Goal: Information Seeking & Learning: Learn about a topic

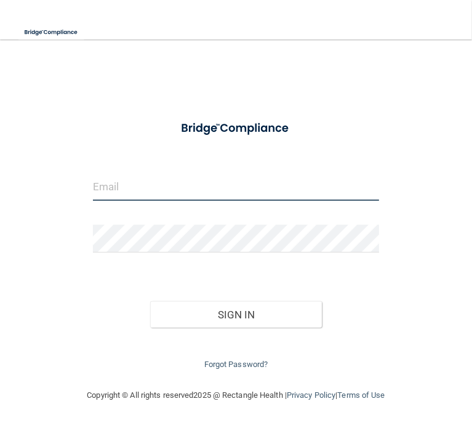
click at [169, 182] on input "email" at bounding box center [236, 187] width 286 height 28
type input "[EMAIL_ADDRESS][DOMAIN_NAME]"
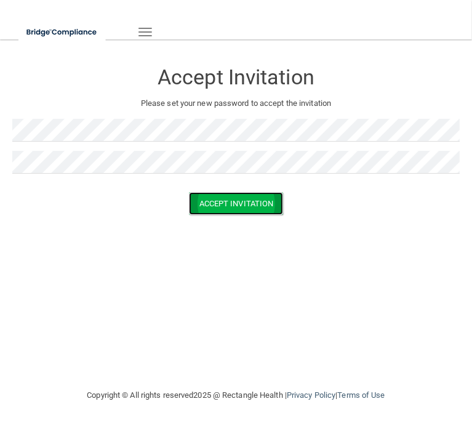
click at [242, 202] on button "Accept Invitation" at bounding box center [236, 203] width 95 height 23
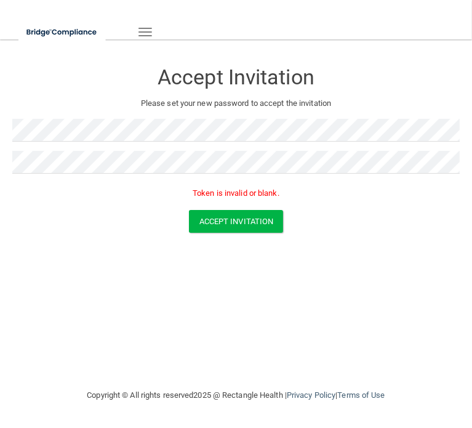
click at [92, 230] on div "Accept Invitation" at bounding box center [236, 221] width 466 height 23
click at [236, 223] on button "Accept Invitation" at bounding box center [236, 221] width 95 height 23
click at [107, 119] on div "Accept Invitation Please set your new password to accept the invitation Token i…" at bounding box center [235, 131] width 447 height 158
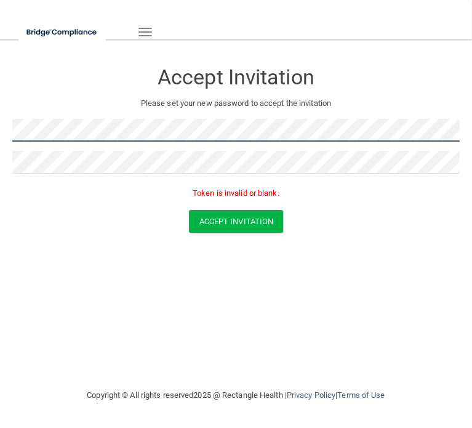
drag, startPoint x: 107, startPoint y: 118, endPoint x: -73, endPoint y: 124, distance: 179.9
click at [0, 124] on html "Toggle navigation Manage My Enterprise Manage My Location Accept Invitation Ple…" at bounding box center [236, 214] width 472 height 428
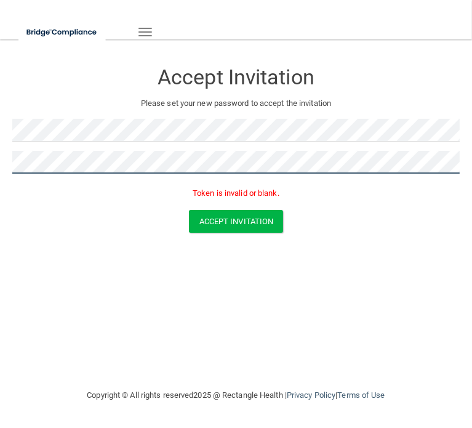
click at [0, 147] on html "Toggle navigation Manage My Enterprise Manage My Location Accept Invitation Ple…" at bounding box center [236, 214] width 472 height 428
click at [189, 210] on button "Accept Invitation" at bounding box center [236, 221] width 95 height 23
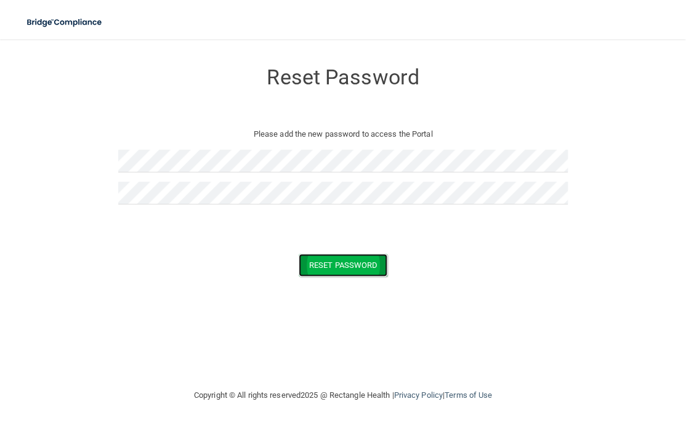
click at [353, 265] on button "Reset Password" at bounding box center [343, 265] width 89 height 23
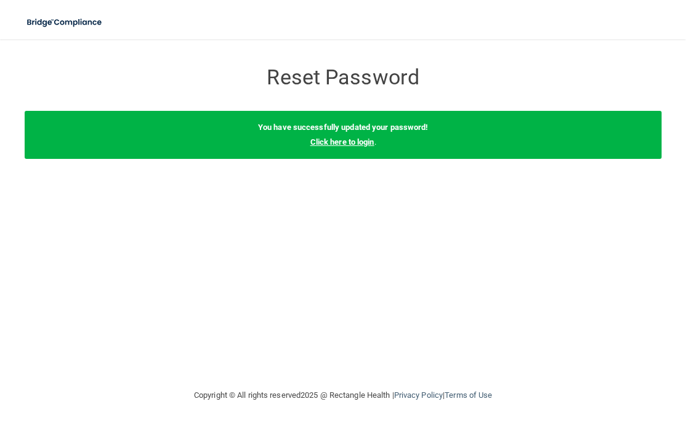
click at [337, 140] on link "Click here to login" at bounding box center [342, 141] width 64 height 9
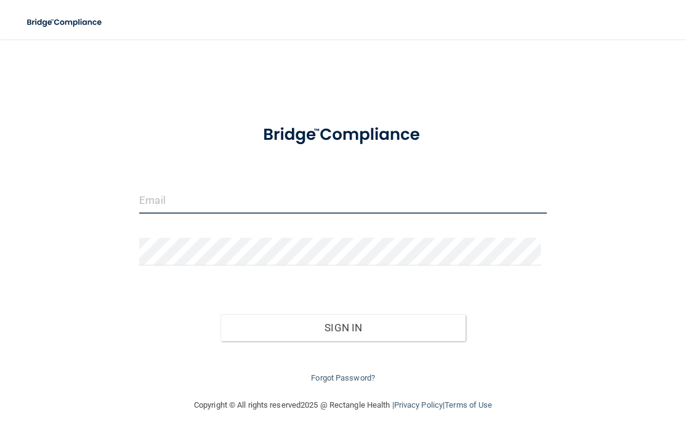
click at [194, 211] on input "email" at bounding box center [342, 200] width 407 height 28
click at [196, 199] on input "email" at bounding box center [342, 200] width 407 height 28
type input "[EMAIL_ADDRESS][DOMAIN_NAME]"
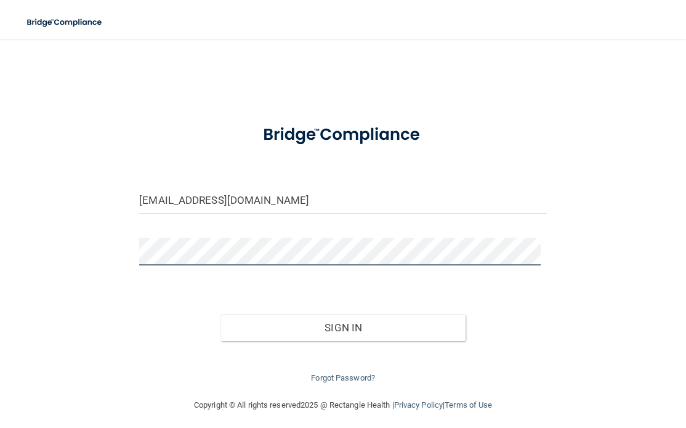
click at [220, 314] on button "Sign In" at bounding box center [342, 327] width 244 height 27
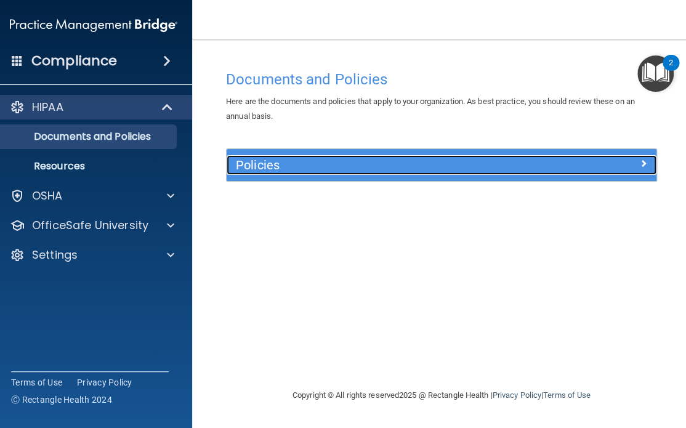
click at [426, 157] on div "Policies" at bounding box center [388, 165] width 323 height 20
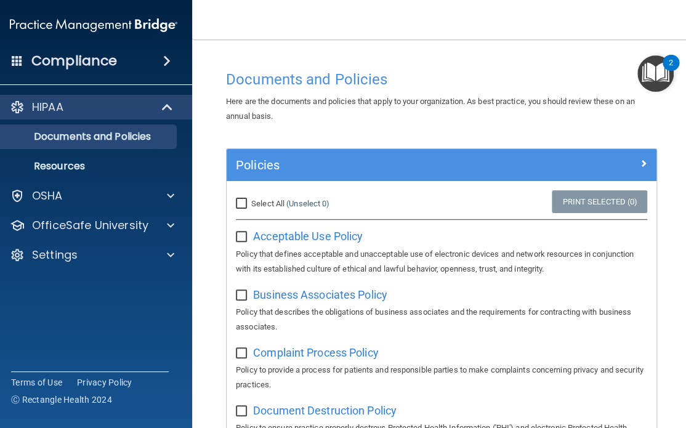
click at [251, 205] on span "Select All" at bounding box center [267, 203] width 33 height 9
click at [249, 205] on input "Select All (Unselect 0) Unselect All" at bounding box center [243, 204] width 14 height 10
checkbox input "true"
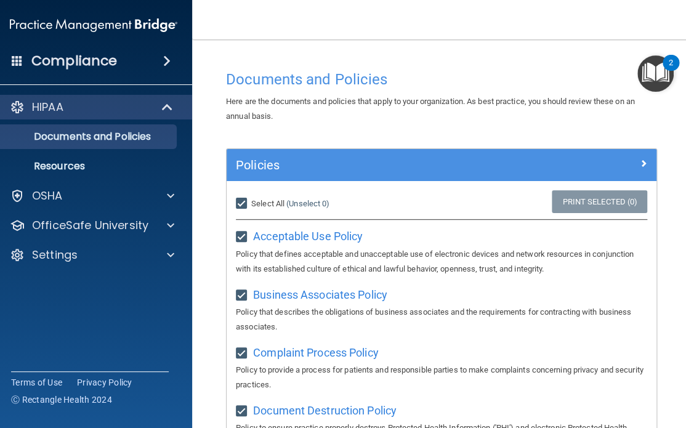
checkbox input "true"
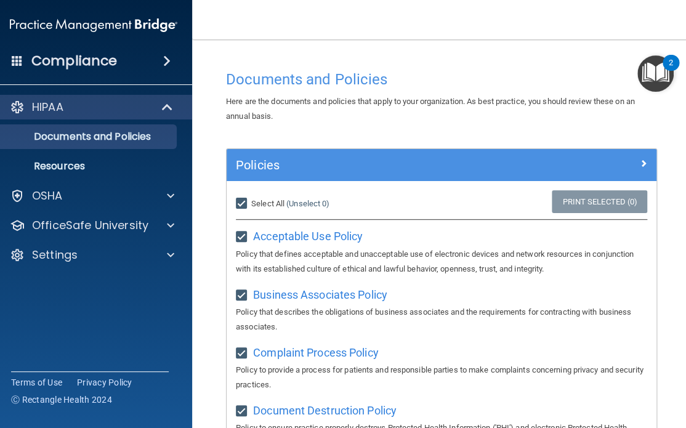
checkbox input "true"
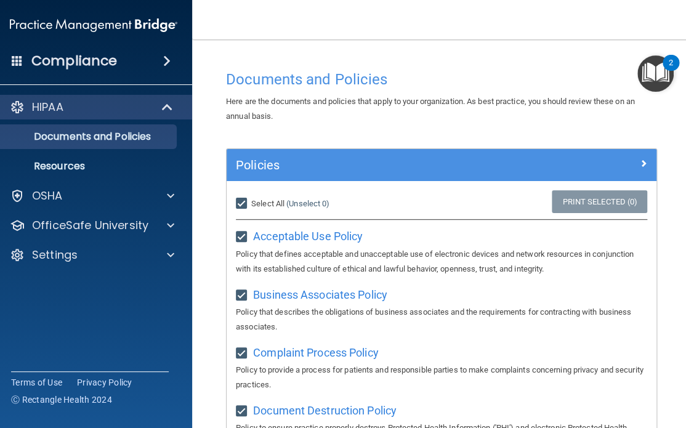
checkbox input "true"
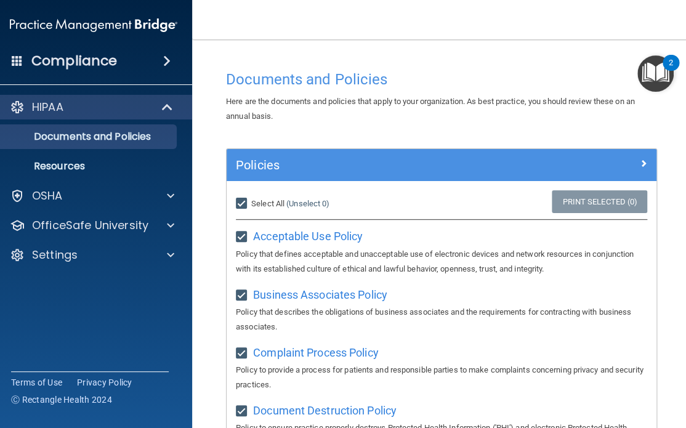
checkbox input "true"
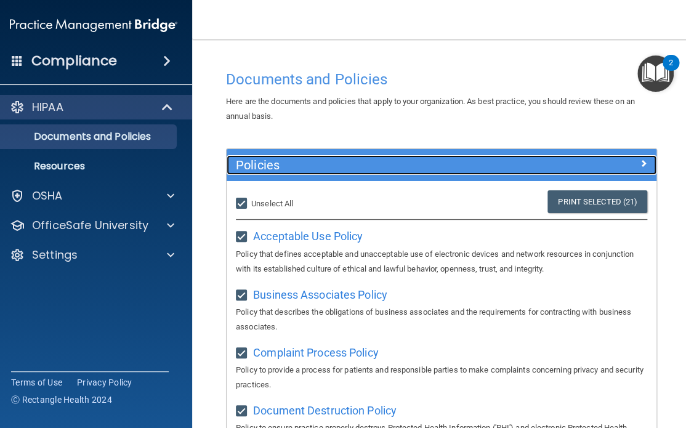
click at [640, 159] on span at bounding box center [643, 163] width 7 height 15
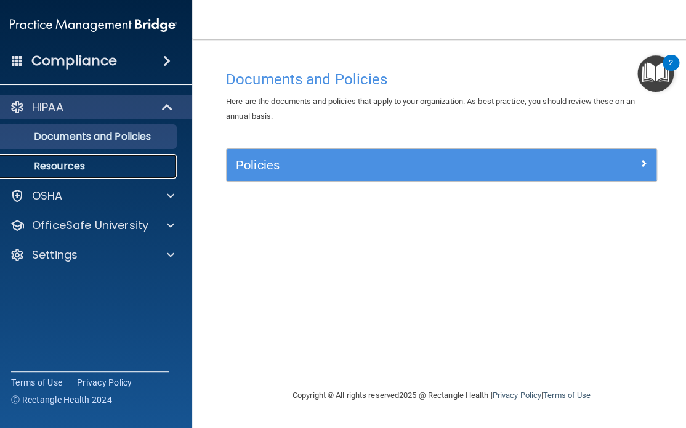
click at [82, 160] on p "Resources" at bounding box center [87, 166] width 168 height 12
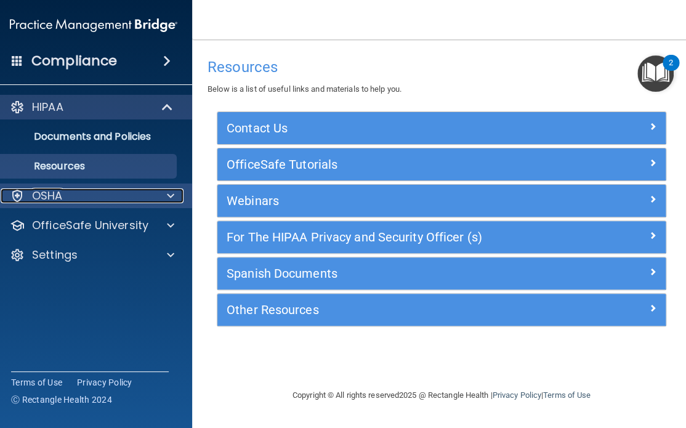
click at [84, 193] on div "OSHA" at bounding box center [77, 195] width 153 height 15
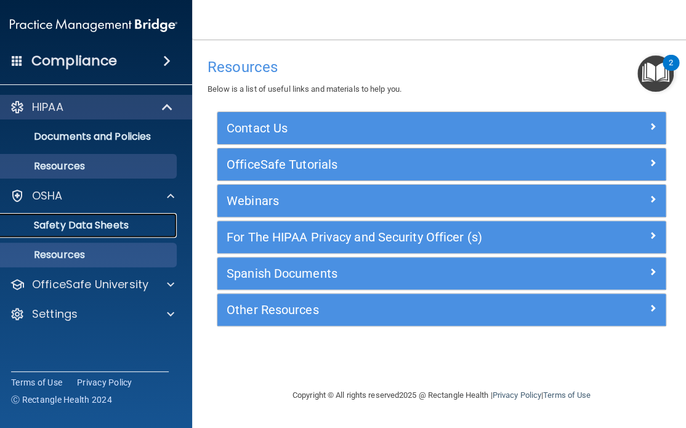
click at [116, 226] on p "Safety Data Sheets" at bounding box center [87, 225] width 168 height 12
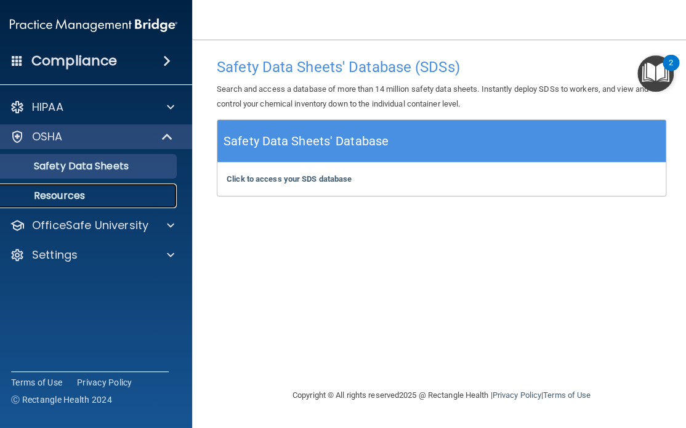
click at [76, 204] on link "Resources" at bounding box center [80, 195] width 194 height 25
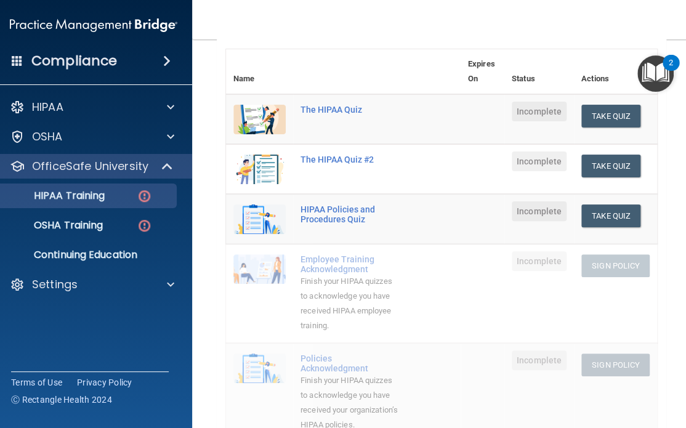
scroll to position [62, 0]
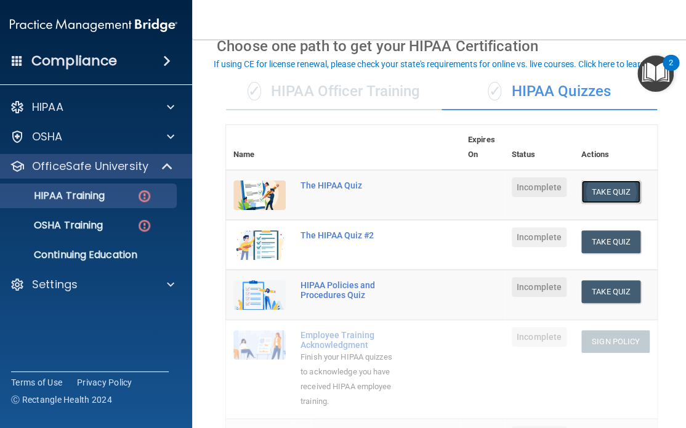
click at [608, 193] on button "Take Quiz" at bounding box center [610, 191] width 59 height 23
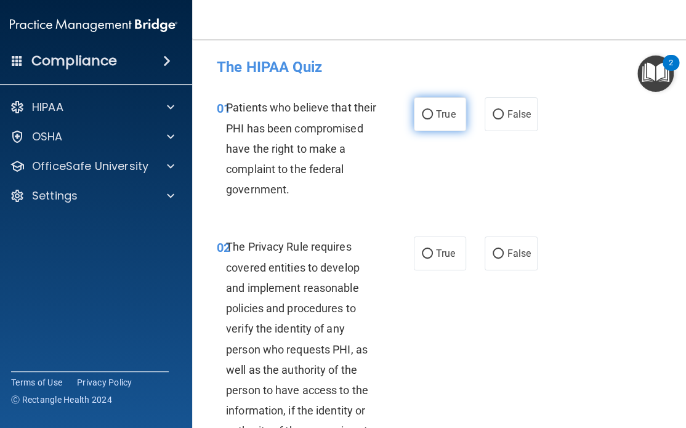
click at [425, 116] on input "True" at bounding box center [427, 114] width 11 height 9
radio input "true"
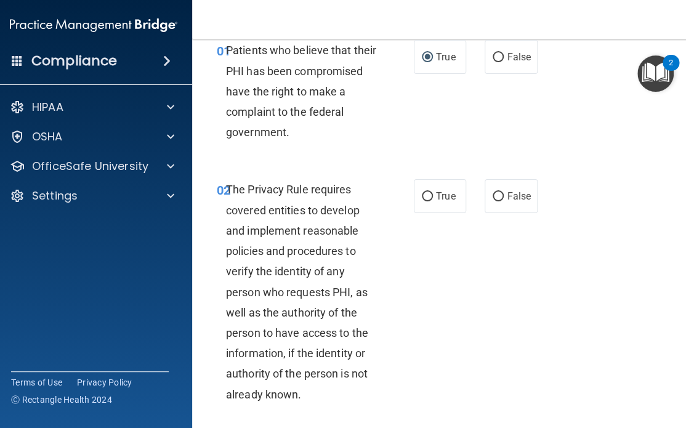
scroll to position [62, 0]
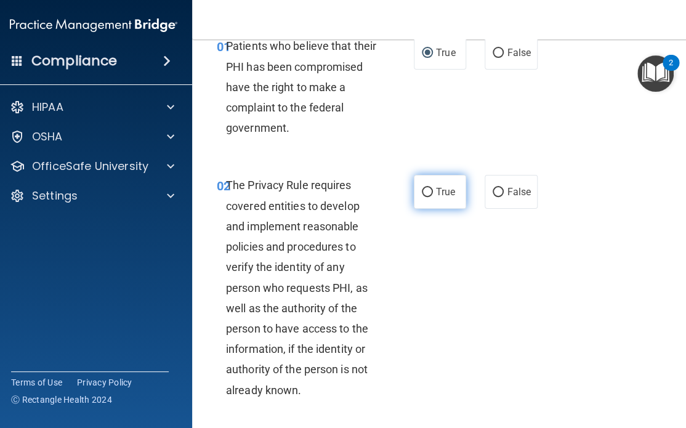
click at [423, 190] on input "True" at bounding box center [427, 192] width 11 height 9
radio input "true"
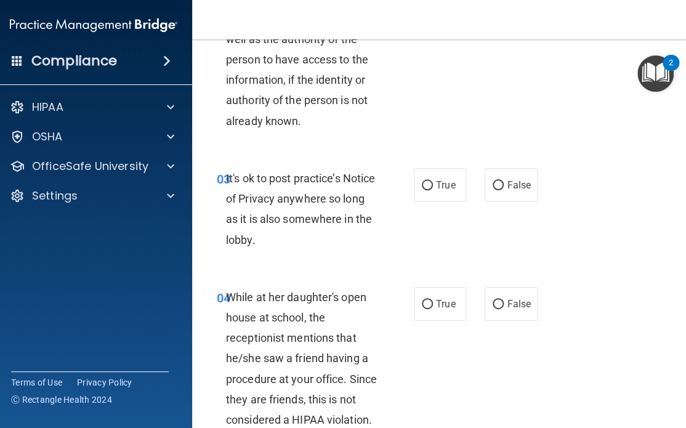
scroll to position [369, 0]
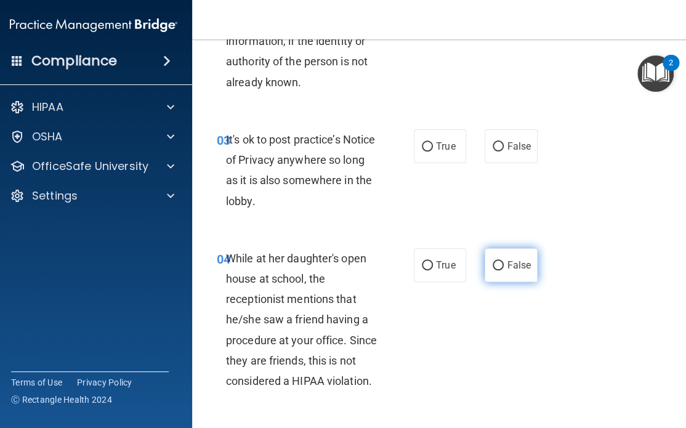
click at [497, 267] on input "False" at bounding box center [497, 265] width 11 height 9
radio input "true"
click at [492, 146] on input "False" at bounding box center [497, 146] width 11 height 9
radio input "true"
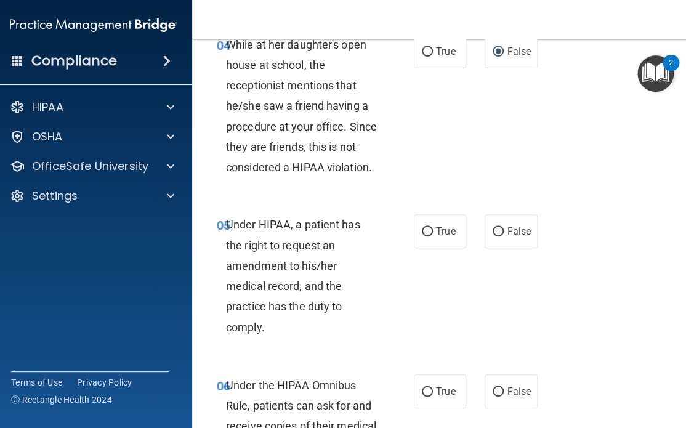
scroll to position [616, 0]
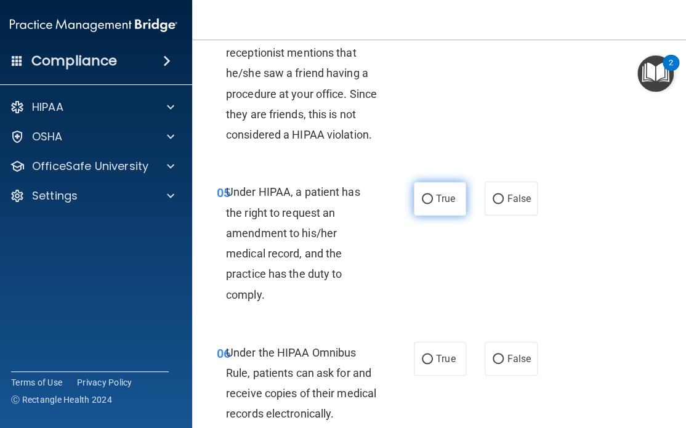
click at [430, 199] on label "True" at bounding box center [440, 199] width 52 height 34
click at [430, 199] on input "True" at bounding box center [427, 198] width 11 height 9
radio input "true"
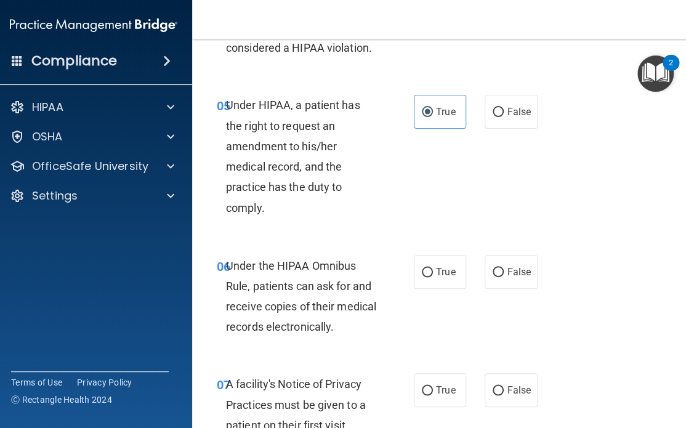
scroll to position [739, 0]
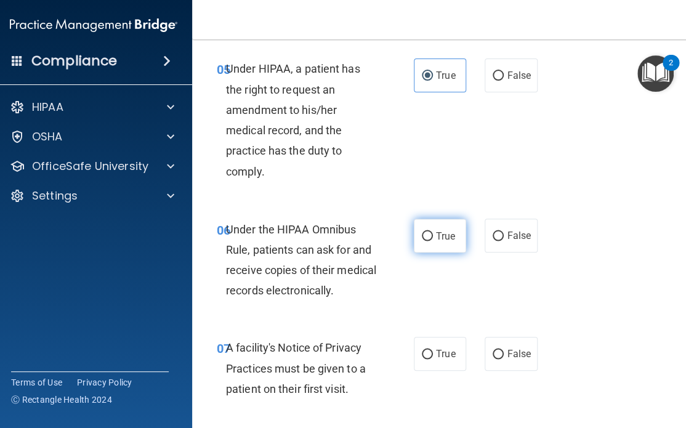
click at [428, 231] on label "True" at bounding box center [440, 236] width 52 height 34
click at [428, 231] on input "True" at bounding box center [427, 235] width 11 height 9
radio input "true"
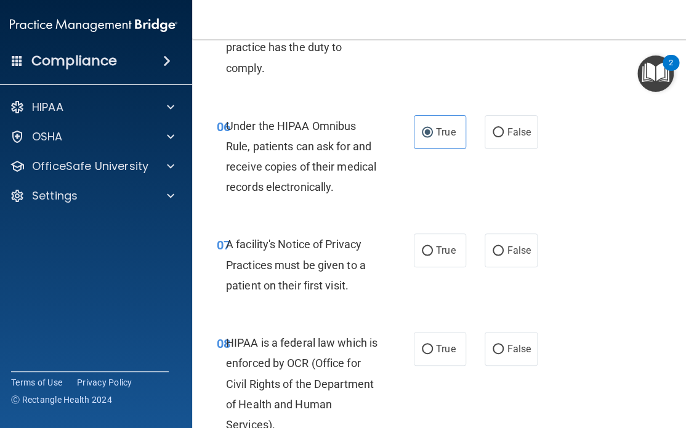
scroll to position [862, 0]
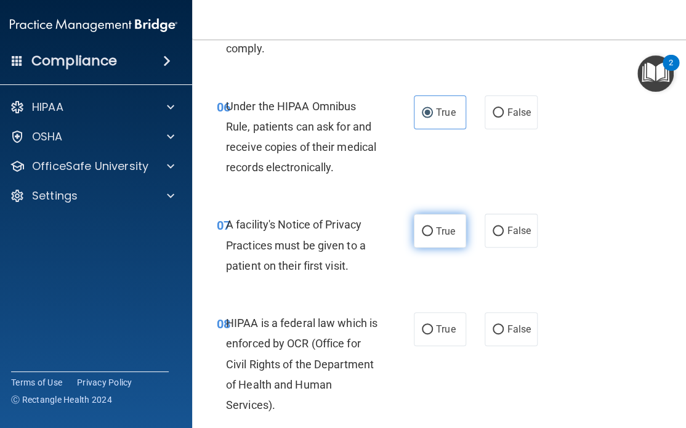
click at [438, 237] on label "True" at bounding box center [440, 231] width 52 height 34
click at [433, 236] on input "True" at bounding box center [427, 231] width 11 height 9
radio input "true"
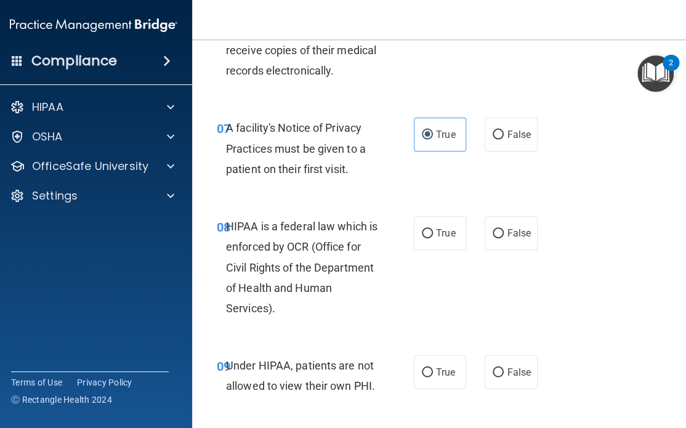
scroll to position [985, 0]
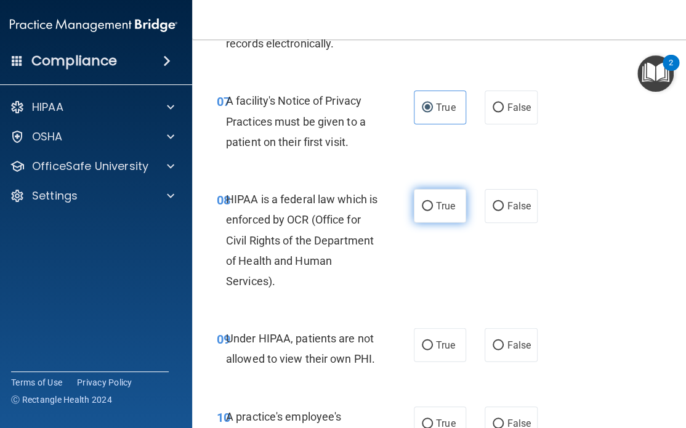
click at [436, 208] on span "True" at bounding box center [445, 206] width 19 height 12
click at [431, 208] on input "True" at bounding box center [427, 206] width 11 height 9
radio input "true"
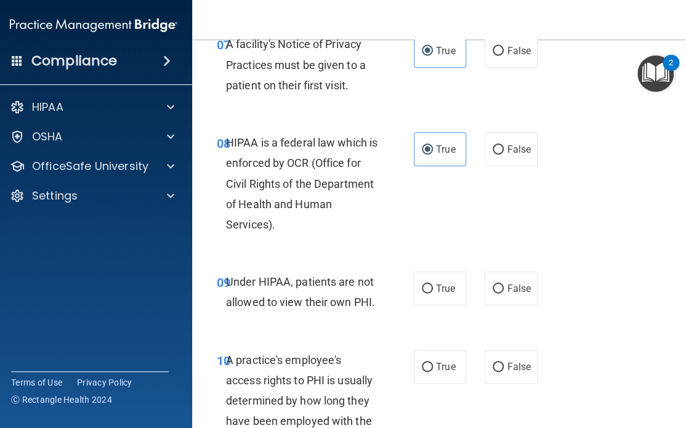
scroll to position [1046, 0]
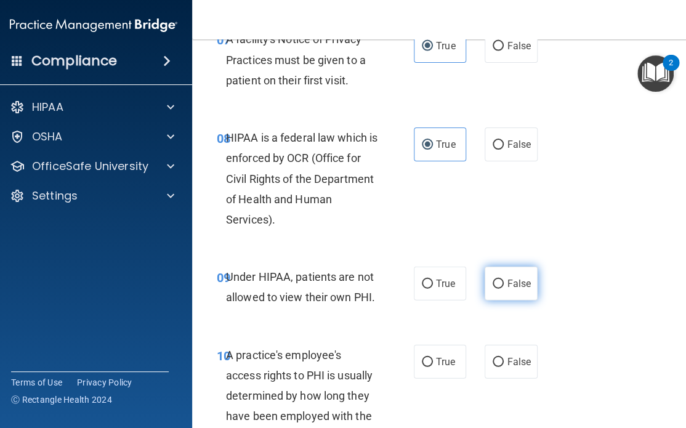
click at [495, 283] on input "False" at bounding box center [497, 283] width 11 height 9
radio input "true"
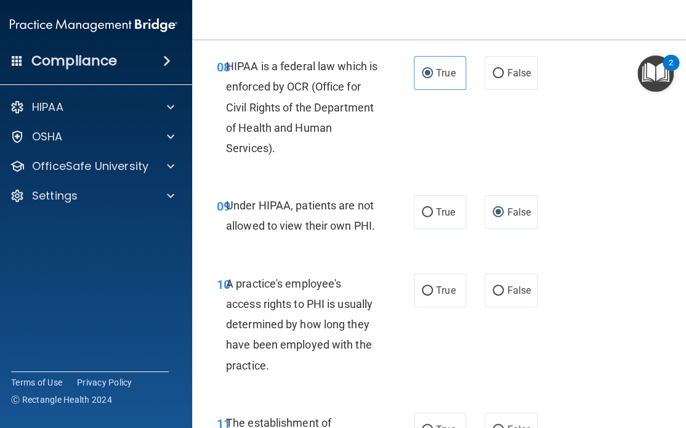
scroll to position [1169, 0]
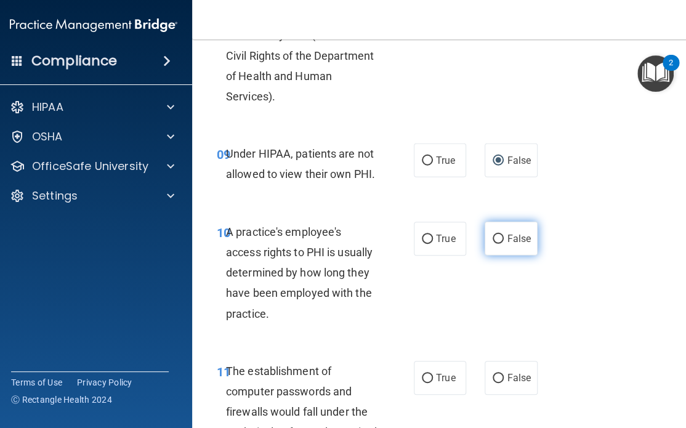
click at [500, 243] on label "False" at bounding box center [510, 239] width 52 height 34
click at [500, 243] on input "False" at bounding box center [497, 239] width 11 height 9
radio input "true"
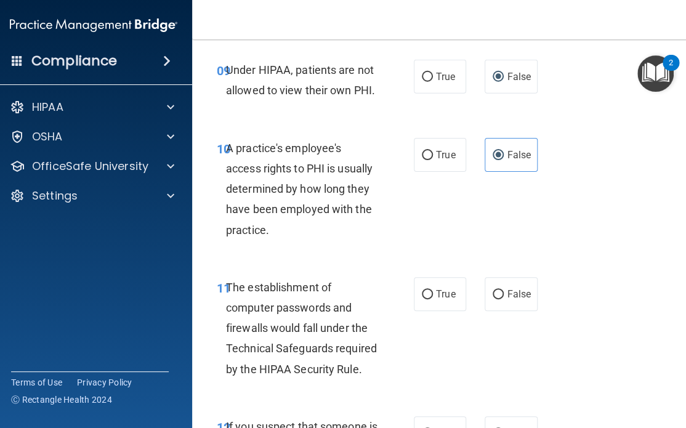
scroll to position [1293, 0]
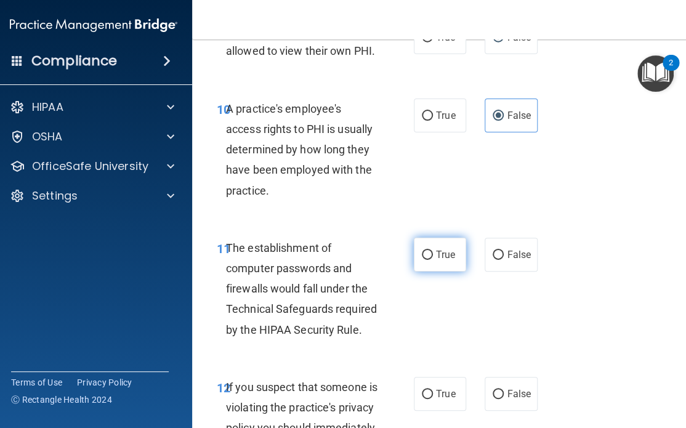
click at [440, 253] on span "True" at bounding box center [445, 255] width 19 height 12
click at [433, 253] on input "True" at bounding box center [427, 255] width 11 height 9
radio input "true"
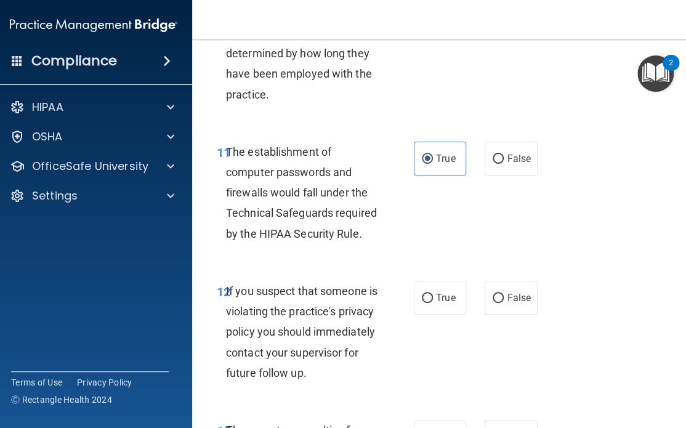
scroll to position [1416, 0]
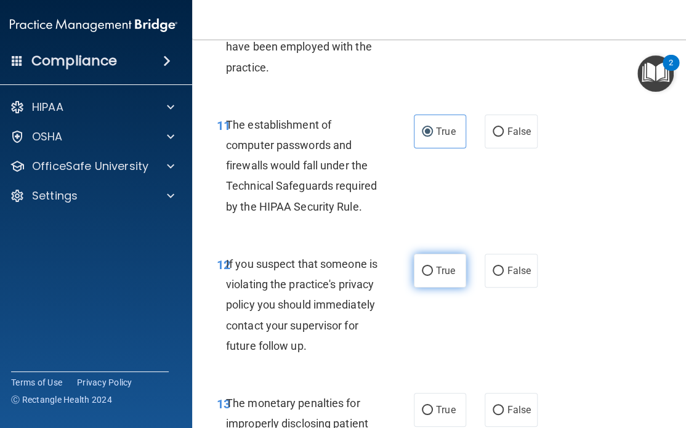
click at [436, 276] on span "True" at bounding box center [445, 271] width 19 height 12
click at [433, 276] on input "True" at bounding box center [427, 271] width 11 height 9
radio input "true"
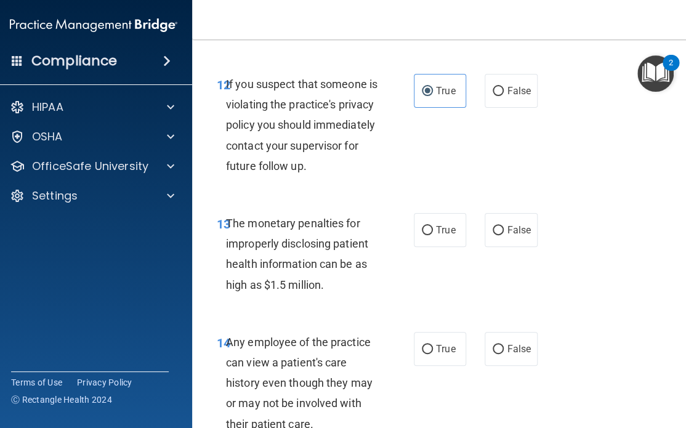
scroll to position [1600, 0]
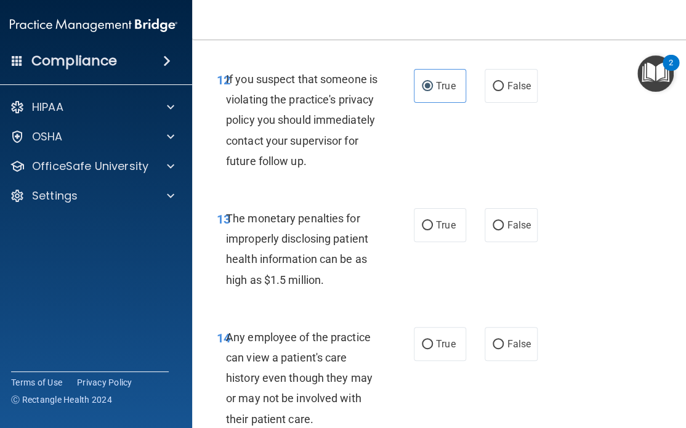
drag, startPoint x: 425, startPoint y: 246, endPoint x: 411, endPoint y: 263, distance: 22.3
click at [425, 230] on input "True" at bounding box center [427, 225] width 11 height 9
radio input "true"
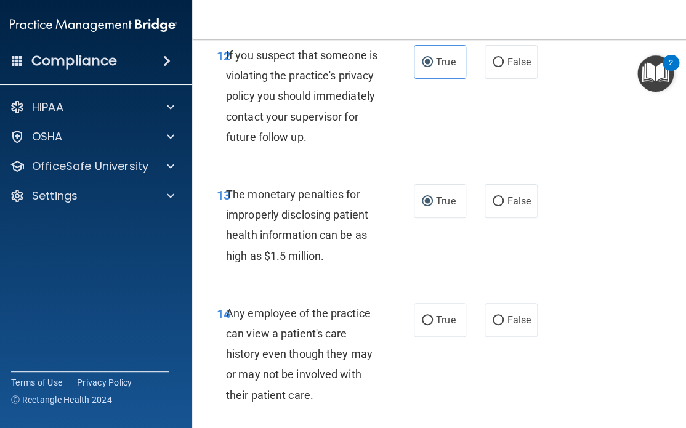
scroll to position [1723, 0]
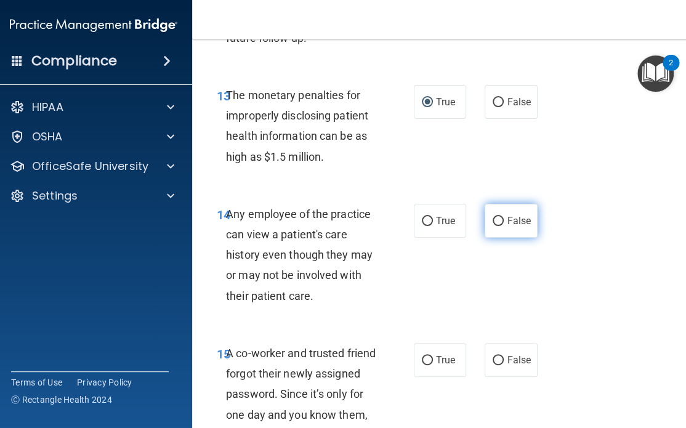
click at [500, 236] on label "False" at bounding box center [510, 221] width 52 height 34
click at [500, 226] on input "False" at bounding box center [497, 221] width 11 height 9
radio input "true"
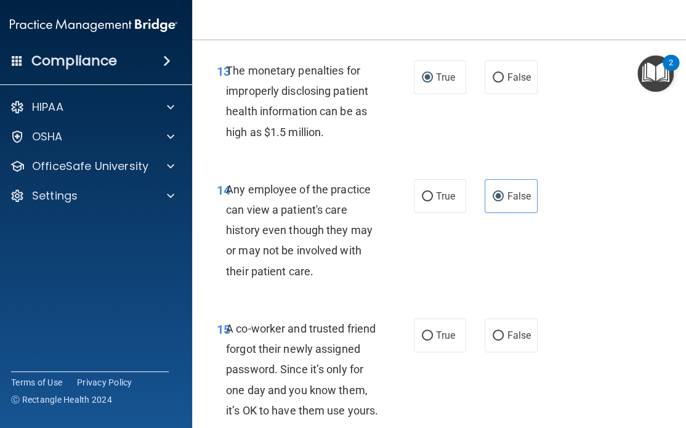
scroll to position [1847, 0]
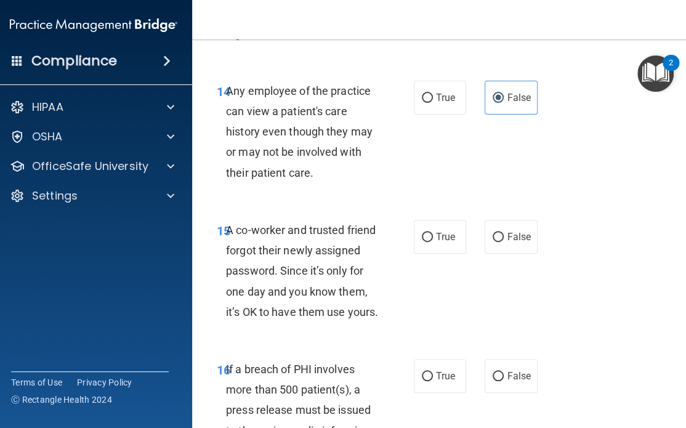
drag, startPoint x: 500, startPoint y: 260, endPoint x: 486, endPoint y: 275, distance: 20.0
click at [500, 254] on label "False" at bounding box center [510, 237] width 52 height 34
click at [500, 242] on input "False" at bounding box center [497, 237] width 11 height 9
radio input "true"
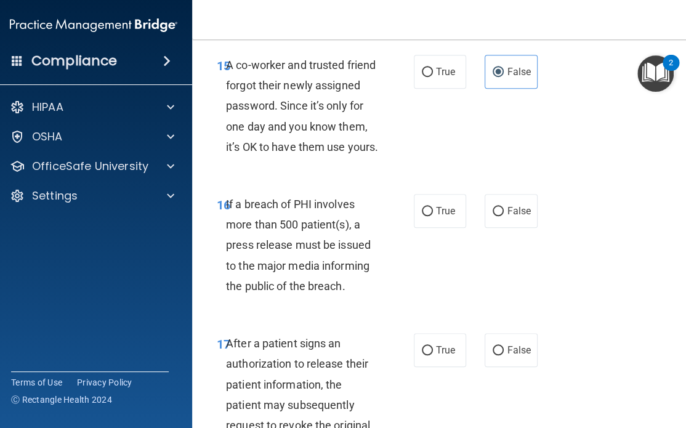
scroll to position [2031, 0]
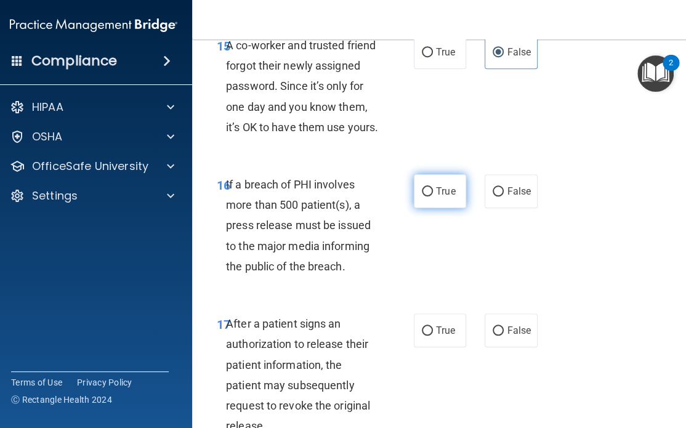
click at [446, 197] on span "True" at bounding box center [445, 191] width 19 height 12
click at [433, 196] on input "True" at bounding box center [427, 191] width 11 height 9
radio input "true"
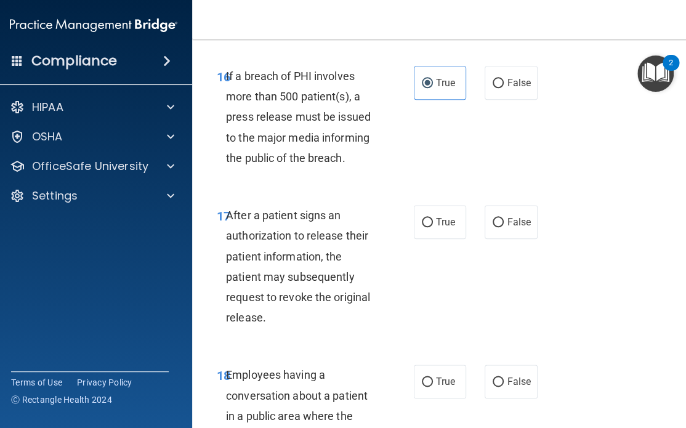
scroll to position [2154, 0]
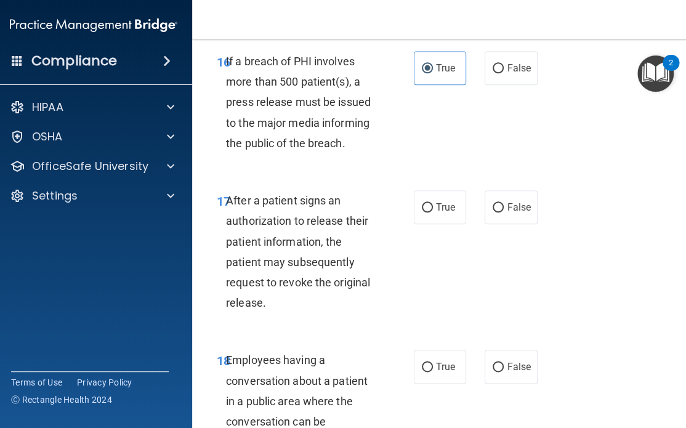
drag, startPoint x: 441, startPoint y: 260, endPoint x: 436, endPoint y: 269, distance: 10.2
click at [441, 224] on label "True" at bounding box center [440, 207] width 52 height 34
click at [433, 212] on input "True" at bounding box center [427, 207] width 11 height 9
radio input "true"
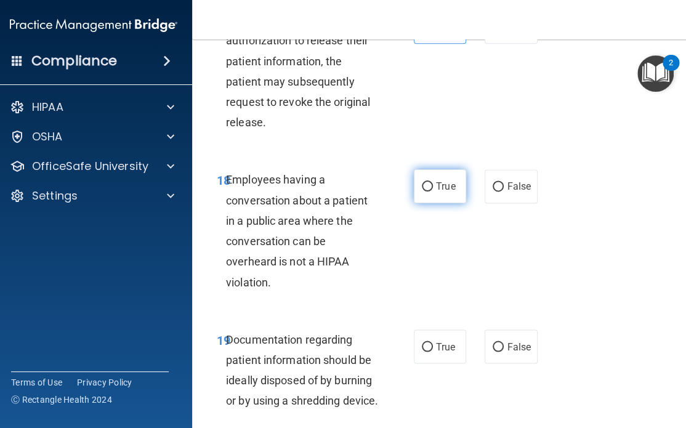
scroll to position [2339, 0]
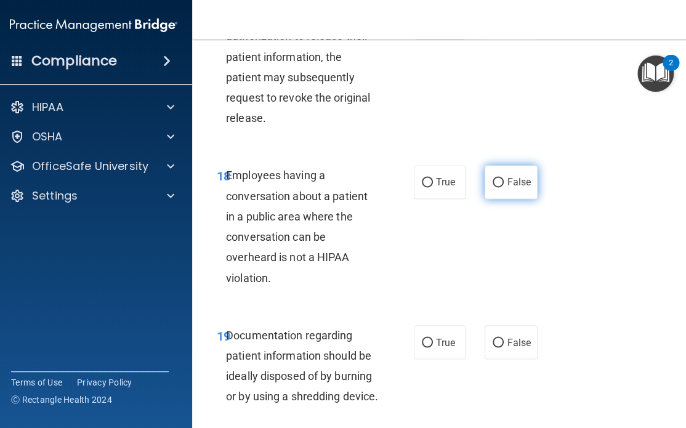
click at [492, 199] on label "False" at bounding box center [510, 182] width 52 height 34
click at [492, 187] on input "False" at bounding box center [497, 182] width 11 height 9
radio input "true"
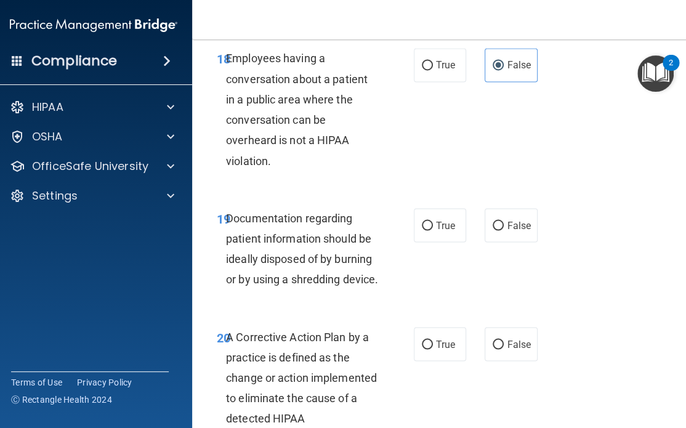
scroll to position [2524, 0]
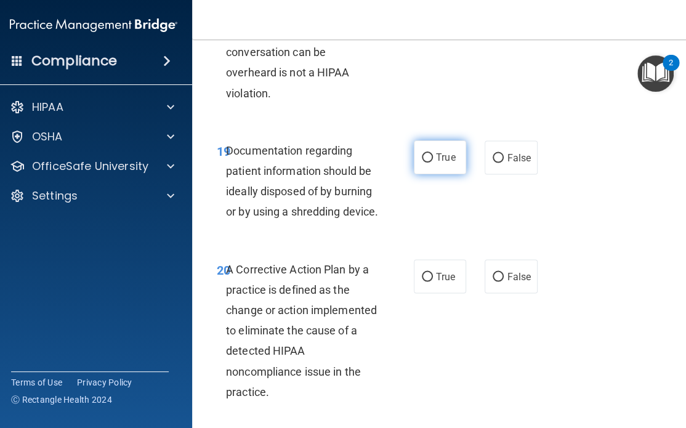
click at [436, 163] on span "True" at bounding box center [445, 157] width 19 height 12
click at [433, 162] on input "True" at bounding box center [427, 157] width 11 height 9
radio input "true"
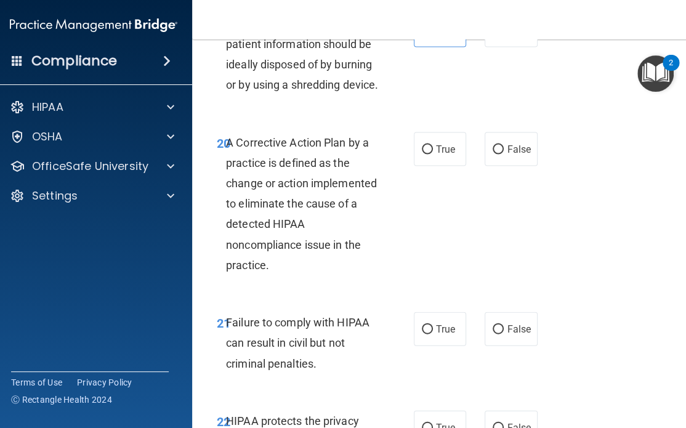
scroll to position [2647, 0]
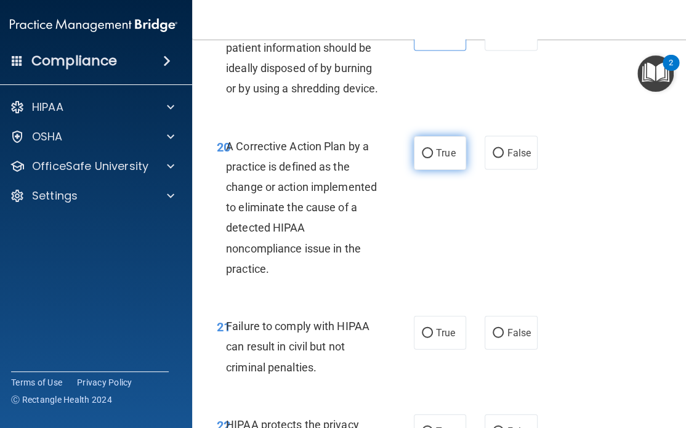
click at [430, 170] on label "True" at bounding box center [440, 153] width 52 height 34
click at [430, 158] on input "True" at bounding box center [427, 153] width 11 height 9
radio input "true"
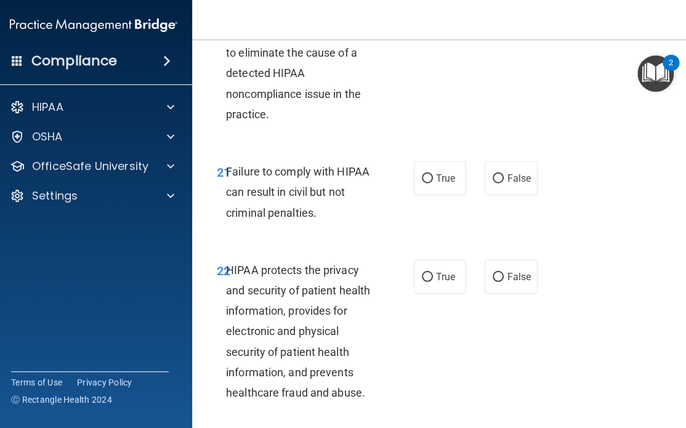
scroll to position [2831, 0]
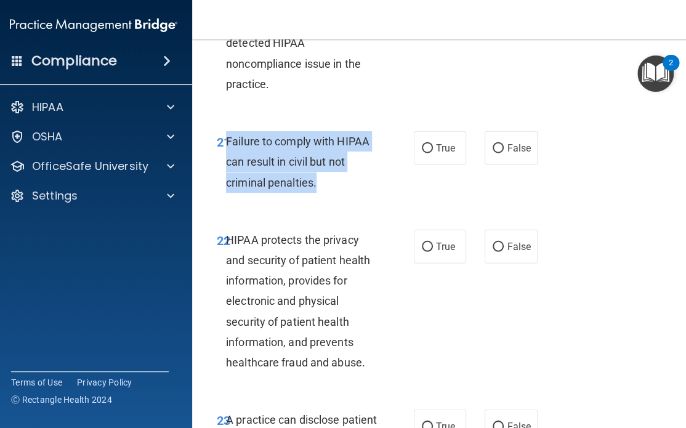
drag, startPoint x: 313, startPoint y: 244, endPoint x: 222, endPoint y: 211, distance: 97.5
click at [226, 193] on div "Failure to comply with HIPAA can result in civil but not criminal penalties." at bounding box center [307, 162] width 162 height 62
copy span "Failure to comply with HIPAA can result in civil but not criminal penalties."
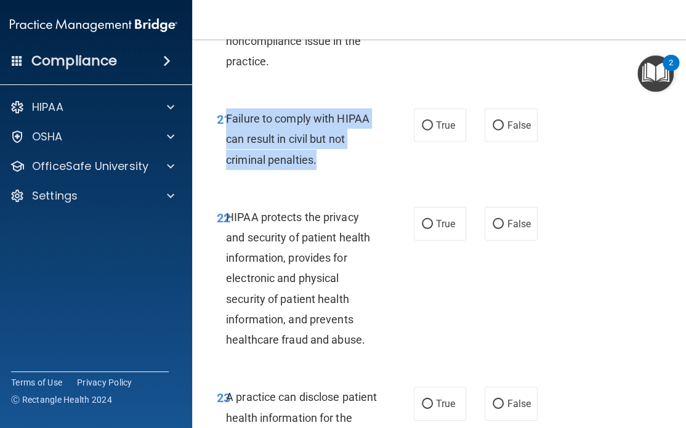
scroll to position [2954, 0]
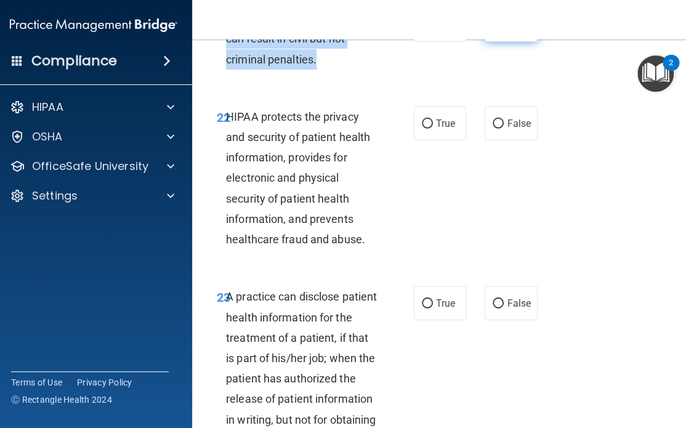
click at [492, 30] on input "False" at bounding box center [497, 25] width 11 height 9
radio input "true"
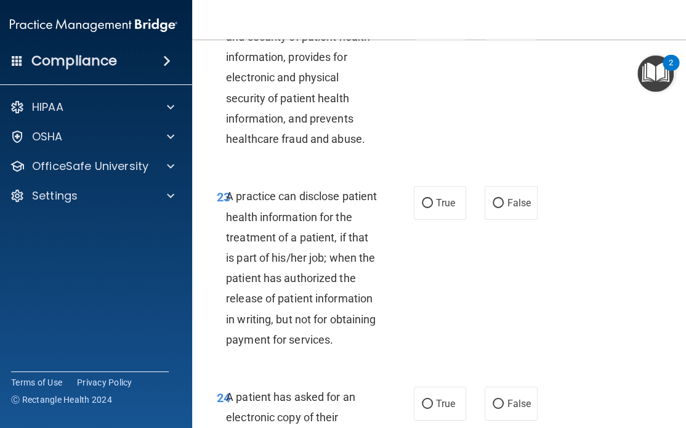
scroll to position [3016, 0]
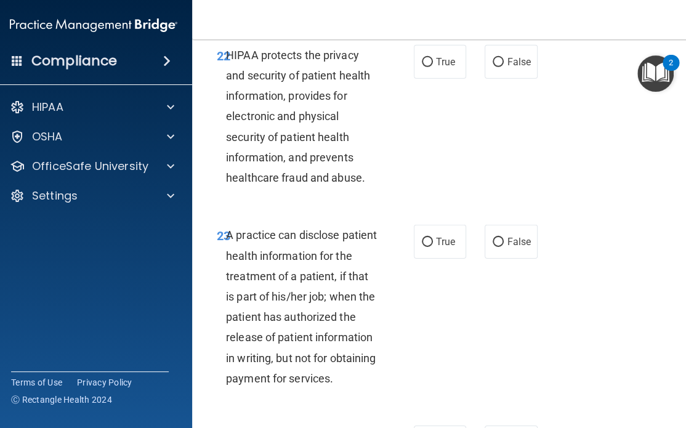
click at [308, 184] on span "HIPAA protects the privacy and security of patient health information, provides…" at bounding box center [298, 116] width 144 height 135
drag, startPoint x: 433, startPoint y: 122, endPoint x: 400, endPoint y: 138, distance: 36.3
click at [436, 68] on span "True" at bounding box center [445, 62] width 19 height 12
click at [433, 67] on input "True" at bounding box center [427, 62] width 11 height 9
radio input "true"
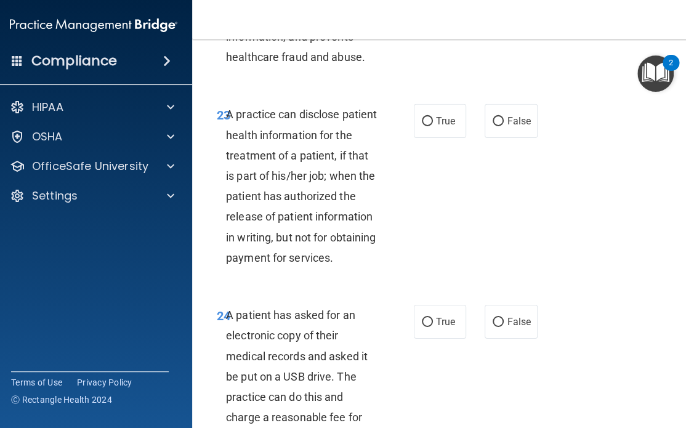
scroll to position [3139, 0]
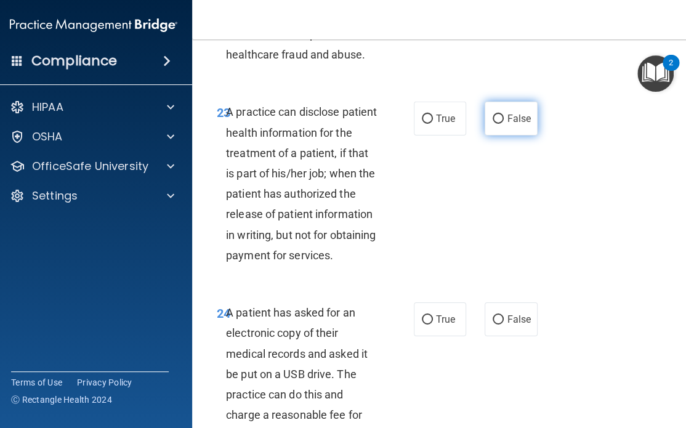
drag, startPoint x: 500, startPoint y: 184, endPoint x: 494, endPoint y: 186, distance: 7.2
click at [500, 135] on label "False" at bounding box center [510, 119] width 52 height 34
click at [500, 124] on input "False" at bounding box center [497, 118] width 11 height 9
radio input "true"
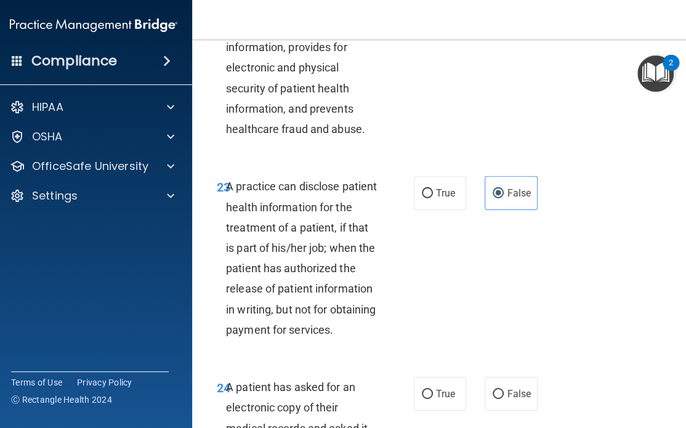
scroll to position [3016, 0]
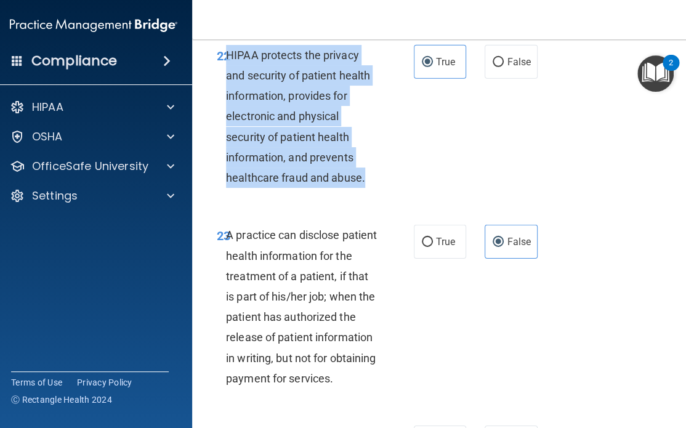
drag, startPoint x: 362, startPoint y: 243, endPoint x: 222, endPoint y: 120, distance: 186.7
click at [226, 119] on div "HIPAA protects the privacy and security of patient health information, provides…" at bounding box center [307, 116] width 162 height 143
copy span "HIPAA protects the privacy and security of patient health information, provides…"
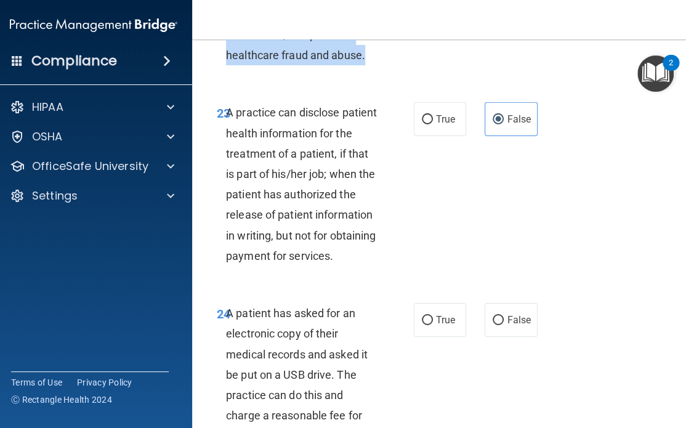
scroll to position [3139, 0]
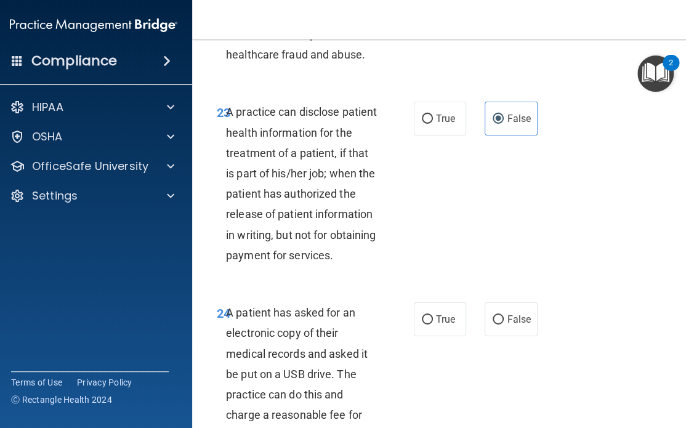
click at [409, 271] on div "23 A practice can disclose patient health information for the treatment of a pa…" at bounding box center [315, 187] width 234 height 170
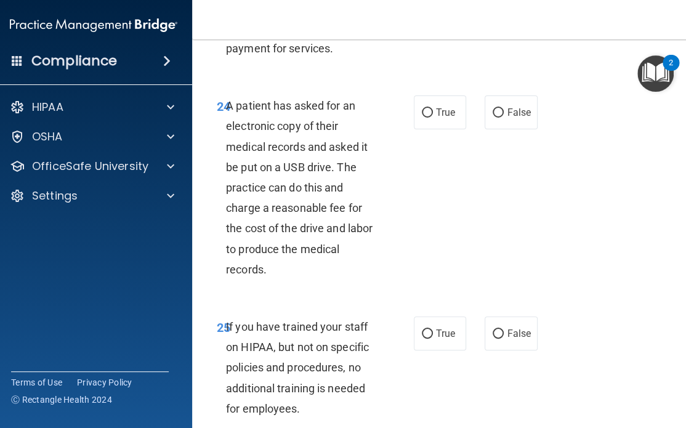
scroll to position [3385, 0]
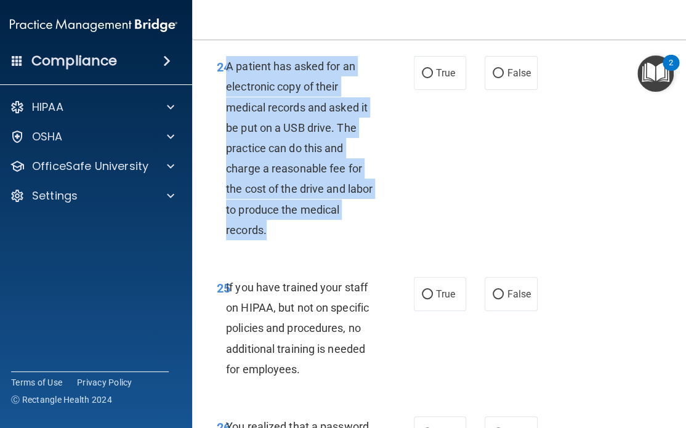
drag, startPoint x: 273, startPoint y: 318, endPoint x: 223, endPoint y: 151, distance: 174.1
click at [226, 151] on div "A patient has asked for an electronic copy of their medical records and asked i…" at bounding box center [307, 148] width 162 height 184
copy span "A patient has asked for an electronic copy of their medical records and asked i…"
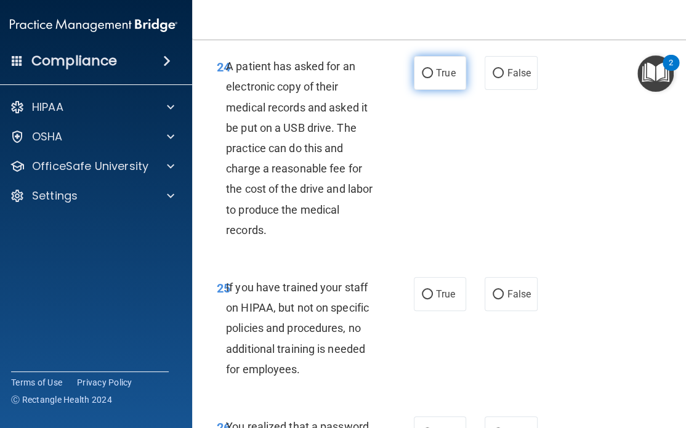
click at [440, 79] on span "True" at bounding box center [445, 73] width 19 height 12
click at [433, 78] on input "True" at bounding box center [427, 73] width 11 height 9
radio input "true"
click at [358, 240] on div "A patient has asked for an electronic copy of their medical records and asked i…" at bounding box center [307, 148] width 162 height 184
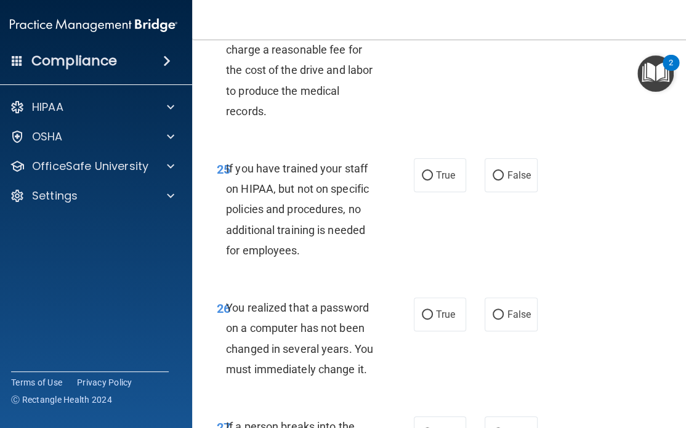
scroll to position [3508, 0]
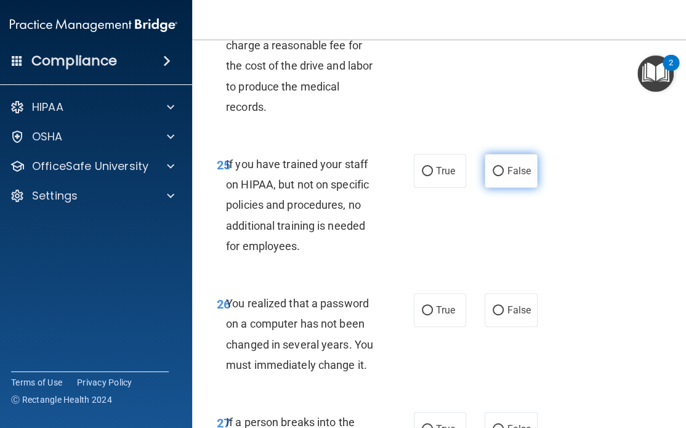
click at [507, 177] on span "False" at bounding box center [519, 171] width 24 height 12
click at [503, 176] on input "False" at bounding box center [497, 171] width 11 height 9
radio input "true"
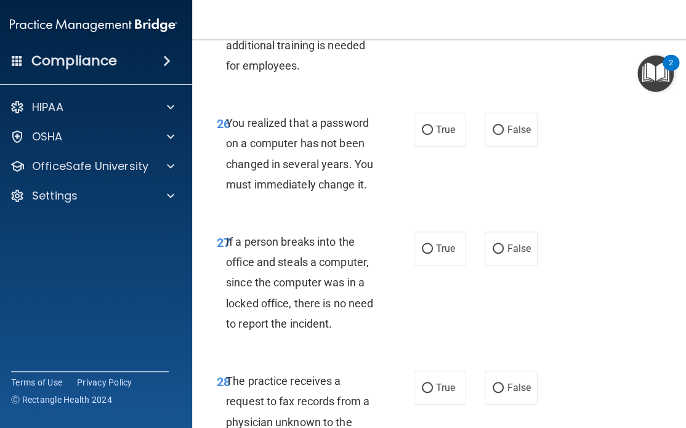
scroll to position [3693, 0]
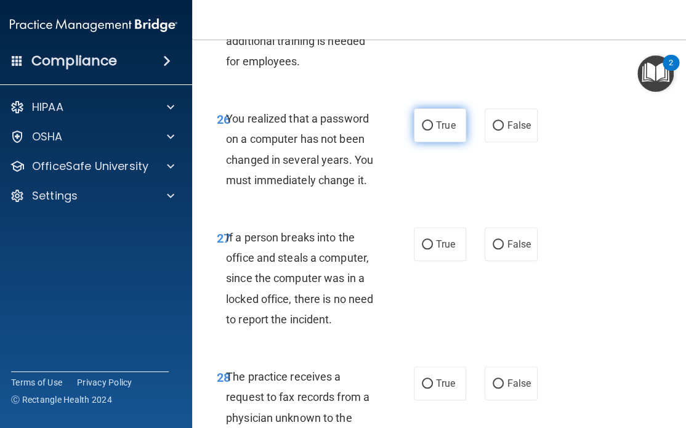
click at [433, 142] on label "True" at bounding box center [440, 125] width 52 height 34
click at [433, 130] on input "True" at bounding box center [427, 125] width 11 height 9
radio input "true"
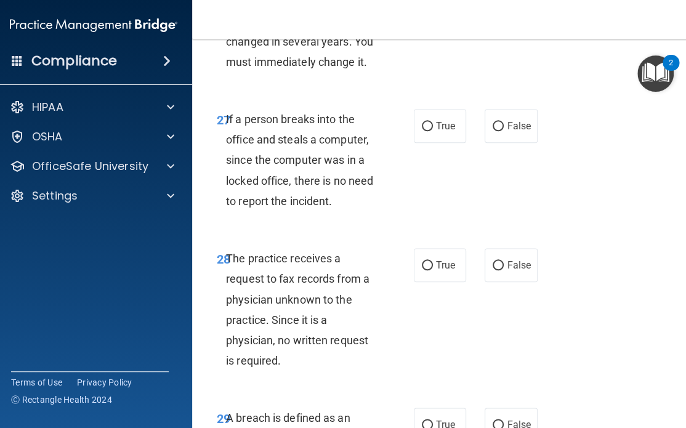
scroll to position [3816, 0]
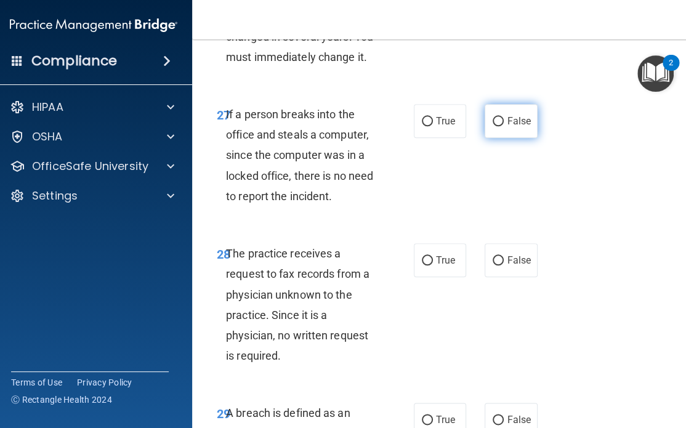
click at [507, 127] on span "False" at bounding box center [519, 121] width 24 height 12
click at [503, 126] on input "False" at bounding box center [497, 121] width 11 height 9
radio input "true"
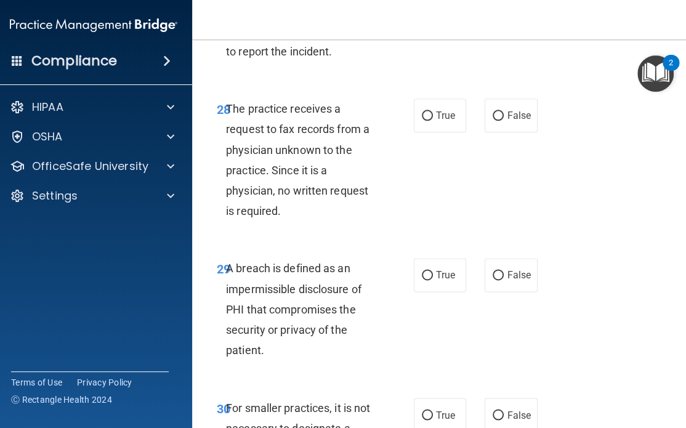
scroll to position [4001, 0]
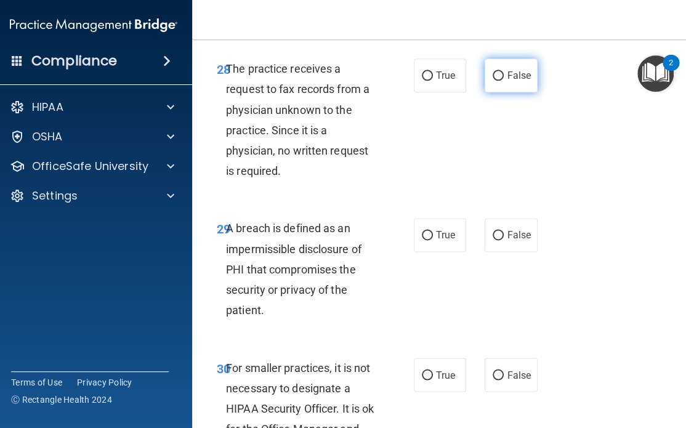
drag, startPoint x: 495, startPoint y: 153, endPoint x: 470, endPoint y: 174, distance: 32.3
click at [495, 81] on input "False" at bounding box center [497, 75] width 11 height 9
radio input "true"
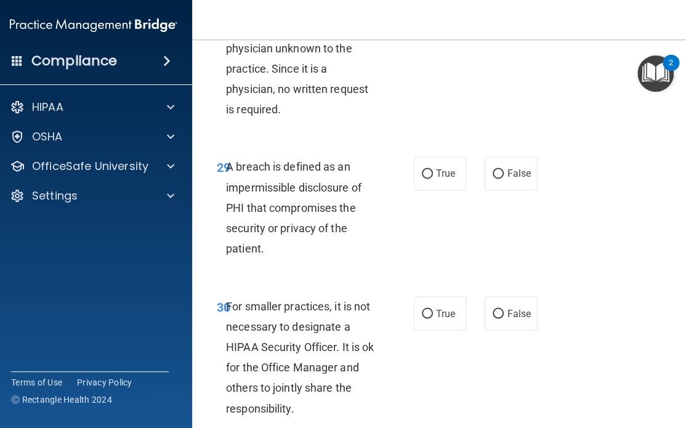
scroll to position [4124, 0]
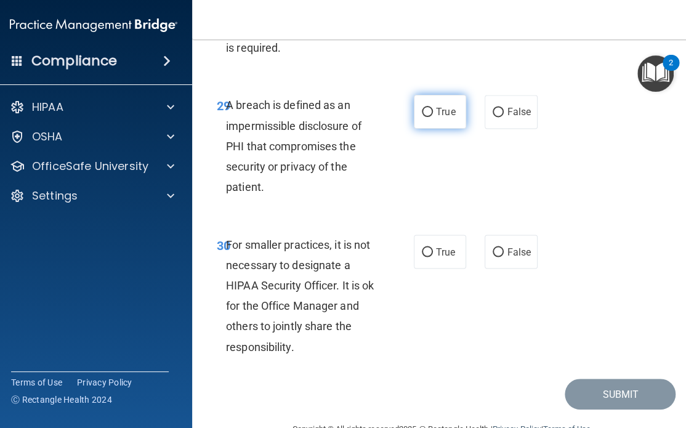
click at [426, 117] on input "True" at bounding box center [427, 112] width 11 height 9
radio input "true"
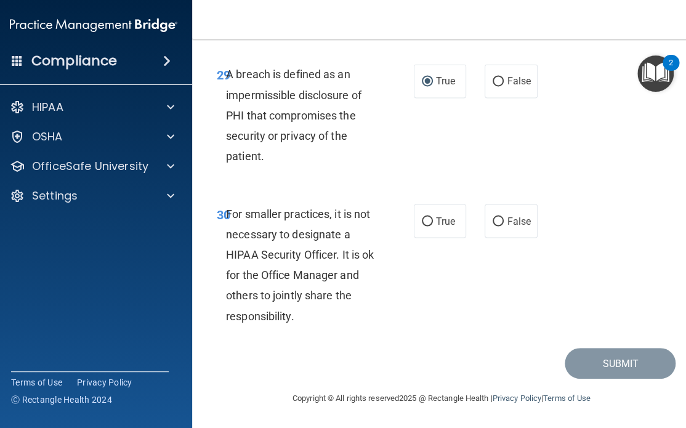
scroll to position [4237, 0]
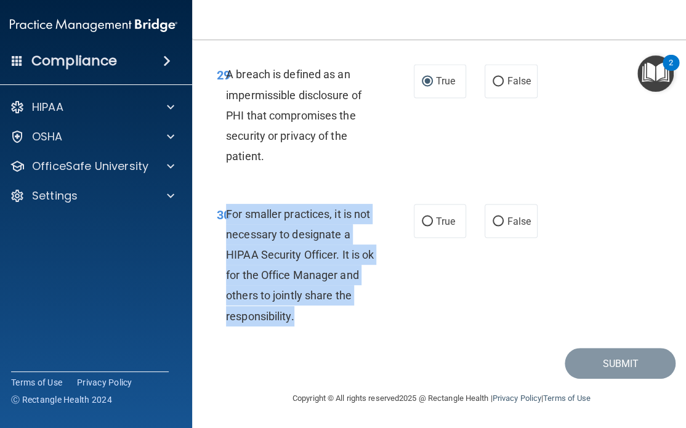
drag, startPoint x: 306, startPoint y: 319, endPoint x: 233, endPoint y: 216, distance: 126.7
click at [226, 214] on div "For smaller practices, it is not necessary to designate a HIPAA Security Office…" at bounding box center [307, 265] width 162 height 122
copy span "For smaller practices, it is not necessary to designate a HIPAA Security Office…"
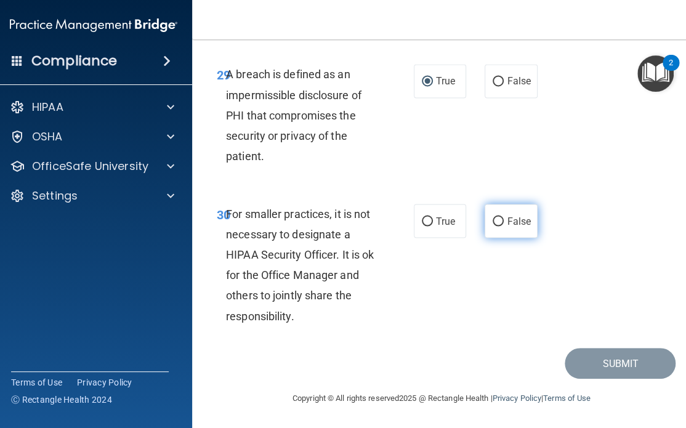
click at [500, 221] on label "False" at bounding box center [510, 221] width 52 height 34
click at [500, 221] on input "False" at bounding box center [497, 221] width 11 height 9
radio input "true"
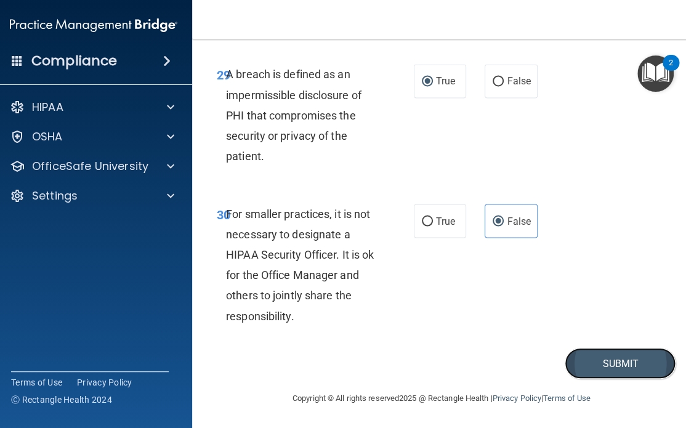
click at [612, 358] on button "Submit" at bounding box center [619, 363] width 111 height 31
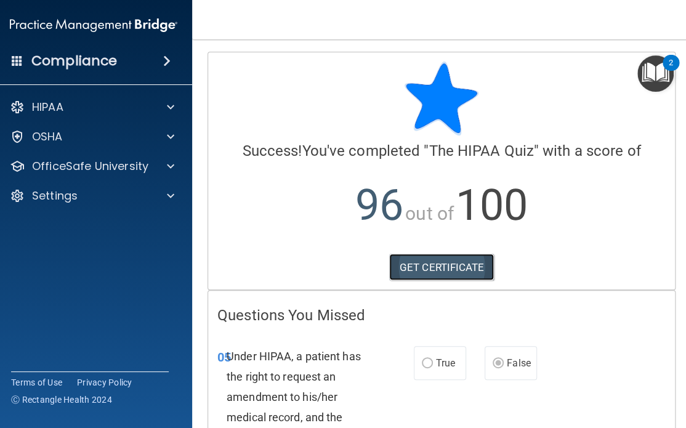
click at [424, 265] on link "GET CERTIFICATE" at bounding box center [441, 267] width 105 height 27
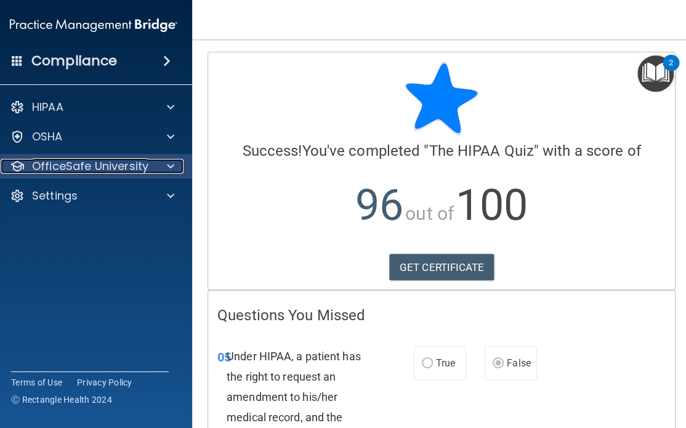
click at [56, 162] on p "OfficeSafe University" at bounding box center [90, 166] width 116 height 15
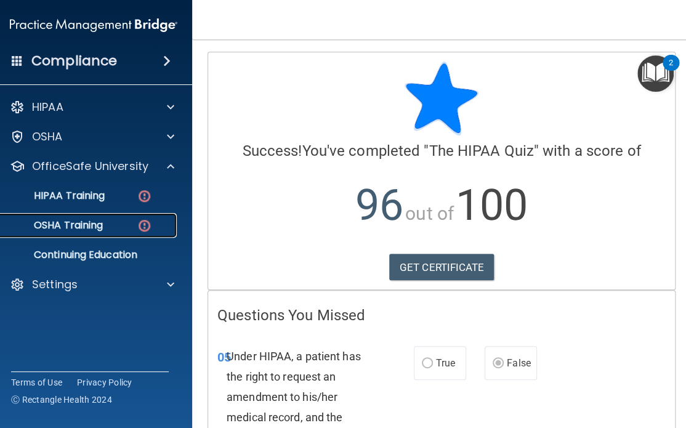
click at [62, 225] on p "OSHA Training" at bounding box center [53, 225] width 100 height 12
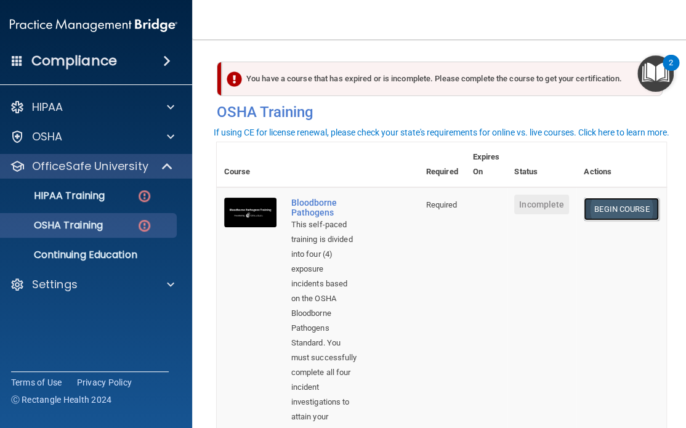
click at [617, 215] on link "Begin Course" at bounding box center [620, 209] width 75 height 23
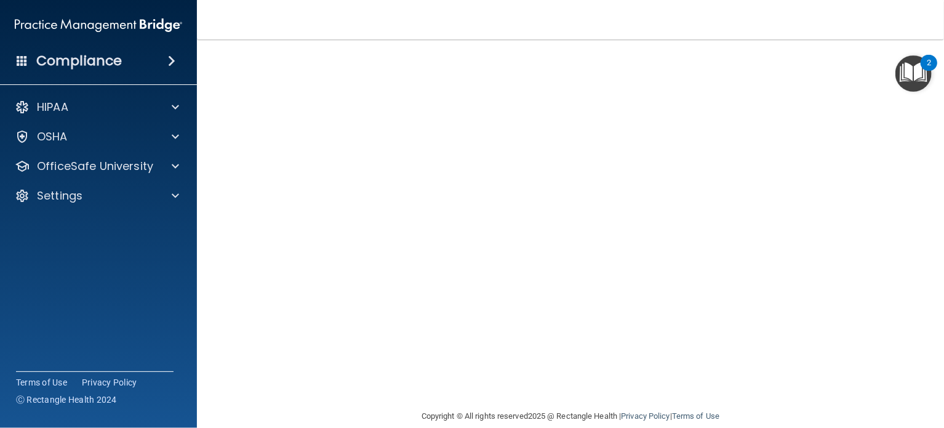
scroll to position [98, 0]
